Goal: Task Accomplishment & Management: Manage account settings

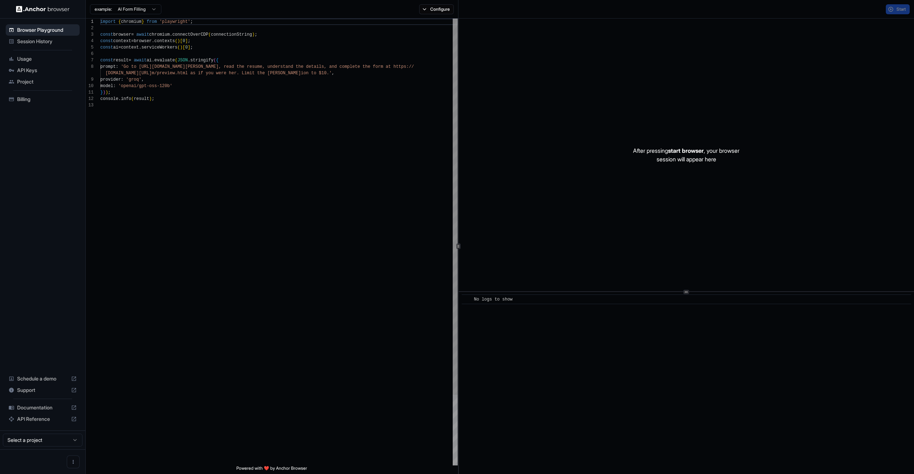
scroll to position [51, 0]
click at [42, 44] on span "Session History" at bounding box center [47, 41] width 60 height 7
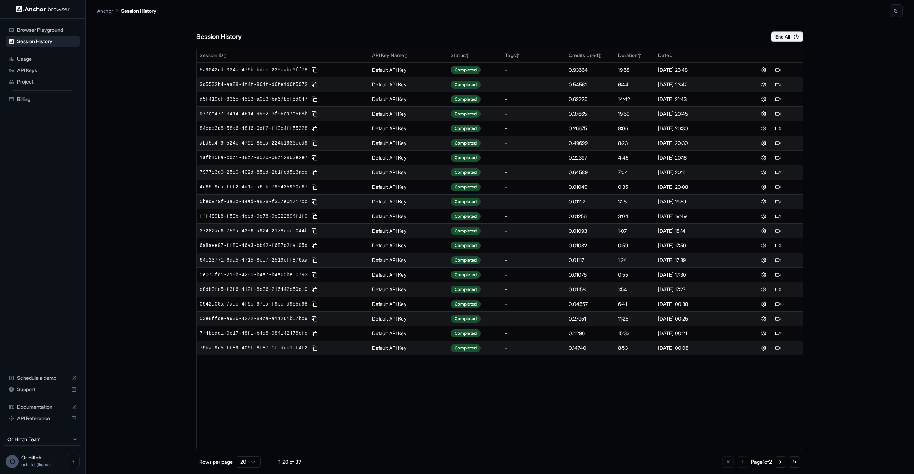
click at [458, 31] on div "Session History End All" at bounding box center [499, 29] width 607 height 25
click at [442, 15] on div "Anchor Session History" at bounding box center [500, 8] width 806 height 17
click at [33, 100] on span "Billing" at bounding box center [47, 99] width 60 height 7
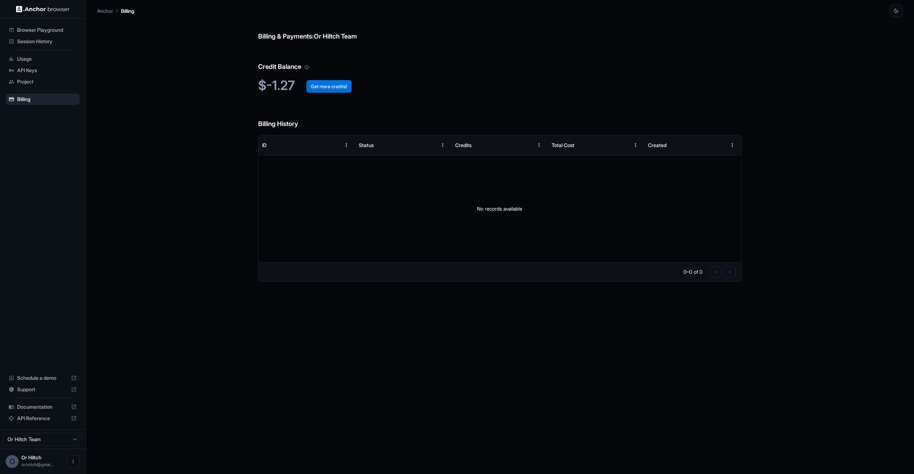
click at [336, 88] on button "Get more credits!" at bounding box center [328, 86] width 45 height 13
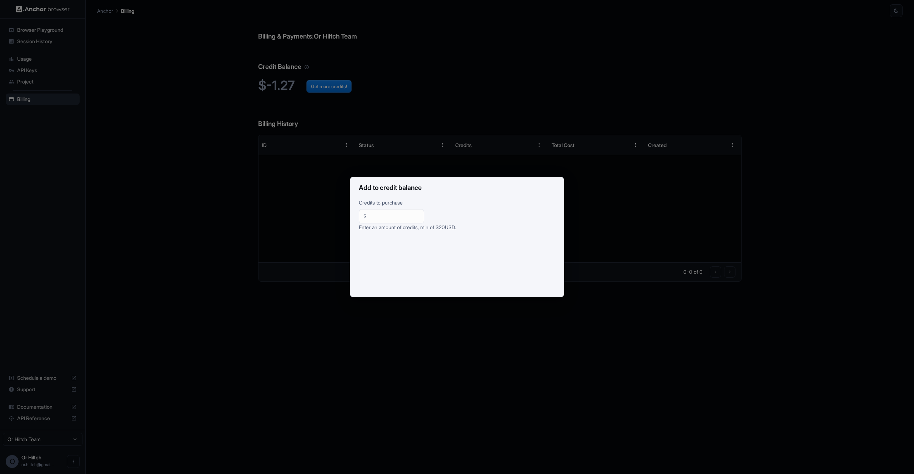
click at [385, 219] on input "**" at bounding box center [395, 216] width 50 height 7
type input "***"
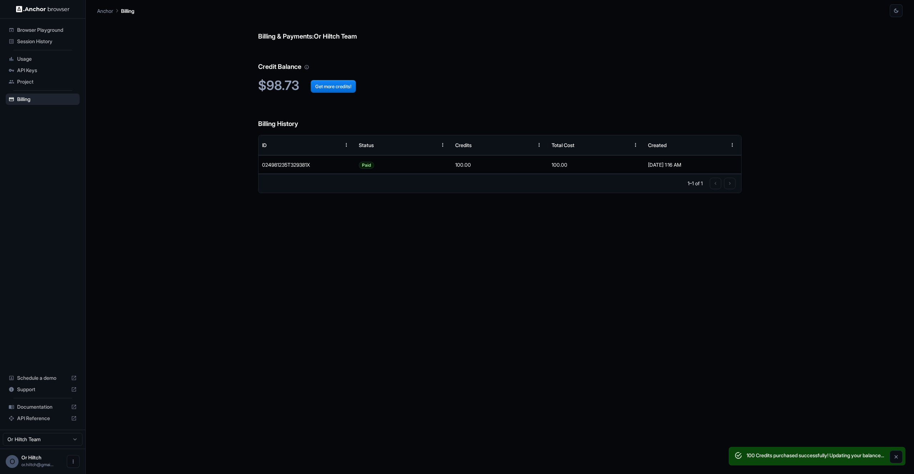
click at [42, 32] on span "Browser Playground" at bounding box center [47, 29] width 60 height 7
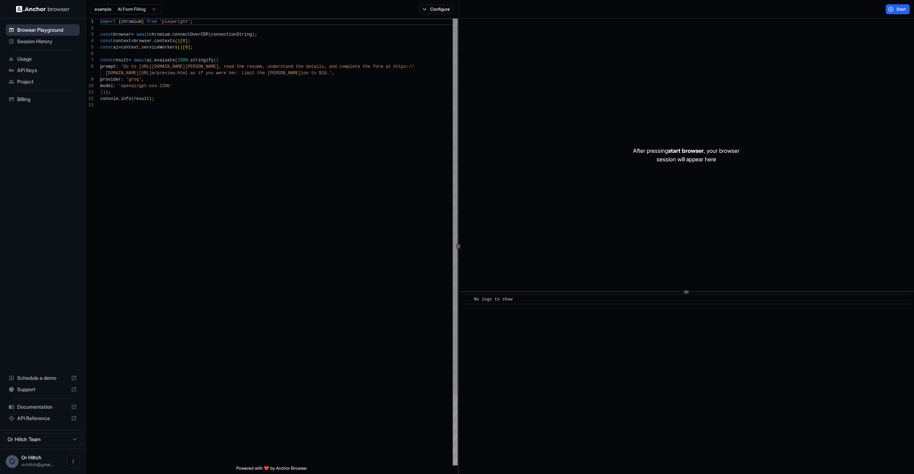
scroll to position [51, 0]
click at [42, 41] on span "Session History" at bounding box center [47, 41] width 60 height 7
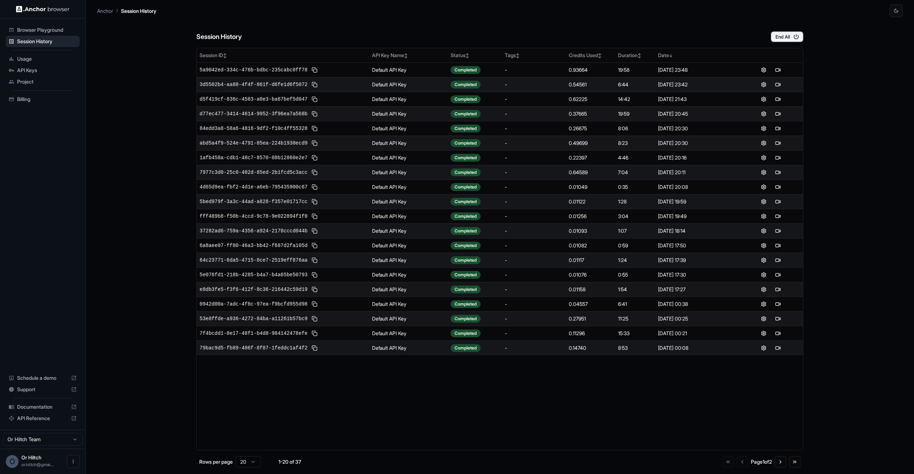
click at [502, 30] on div "Session History End All" at bounding box center [499, 29] width 607 height 25
click at [287, 68] on span "19233713-5a2e-4dd8-afe1-d8530ccfea86" at bounding box center [254, 69] width 108 height 7
click at [771, 69] on button at bounding box center [771, 70] width 9 height 9
click at [546, 14] on div "Anchor Session History" at bounding box center [500, 8] width 806 height 17
click at [782, 69] on button at bounding box center [782, 70] width 9 height 9
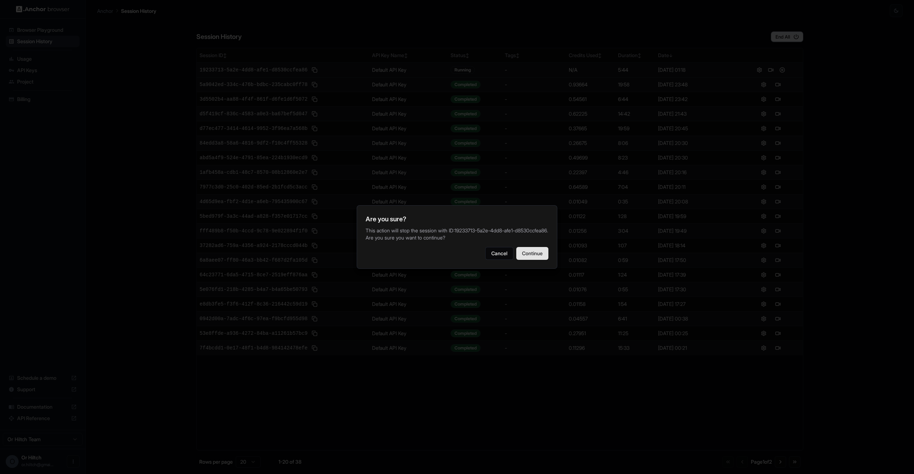
click at [536, 259] on button "Continue" at bounding box center [532, 253] width 32 height 13
